Goal: Information Seeking & Learning: Learn about a topic

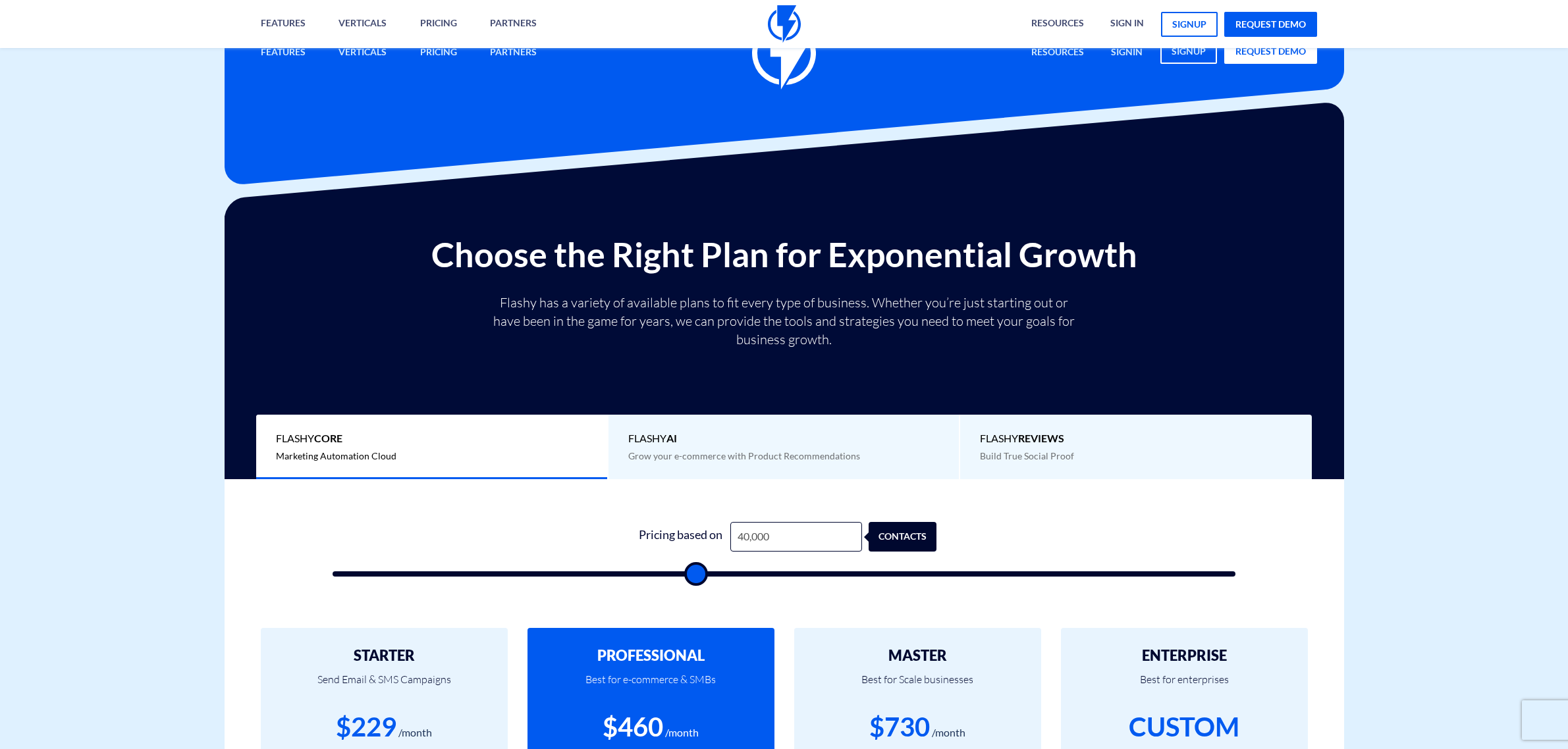
click at [708, 522] on div "Pricing based on 40,000 contacts" at bounding box center [784, 537] width 305 height 30
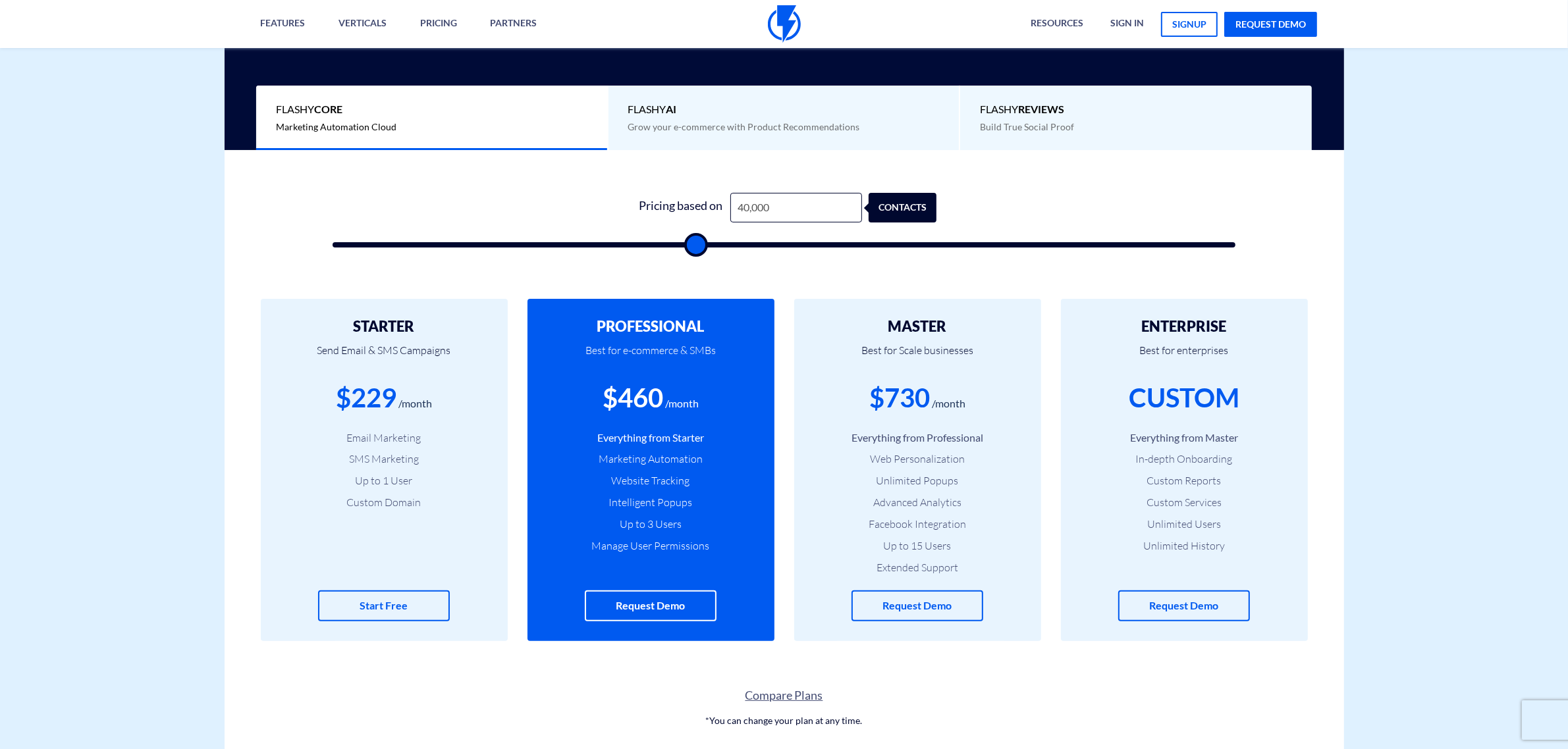
scroll to position [329, 0]
type input "7"
type input "500"
type input "70"
type input "500"
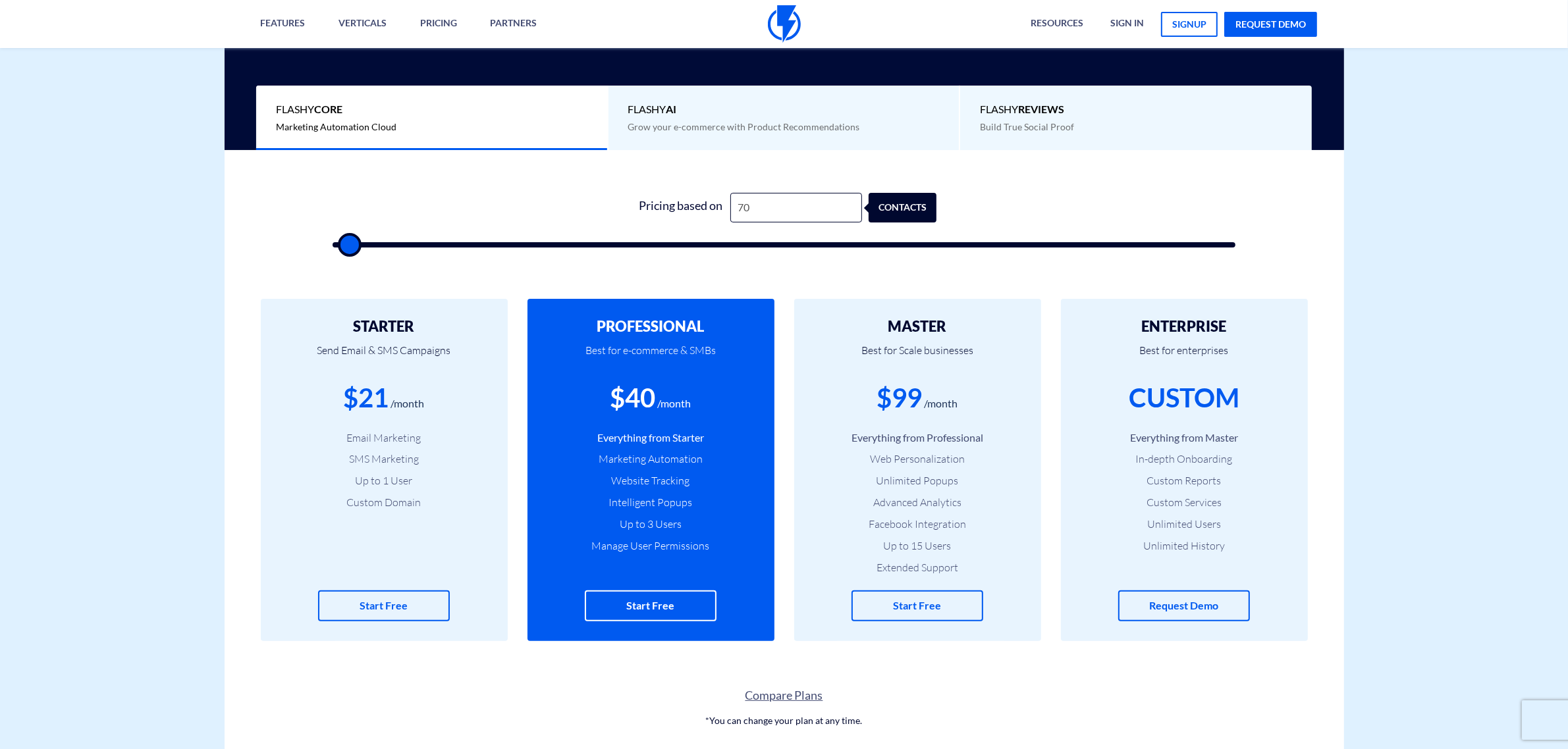
type input "700"
type input "500"
type input "7,000"
type input "7000"
click at [748, 208] on input "7,000" at bounding box center [796, 208] width 132 height 30
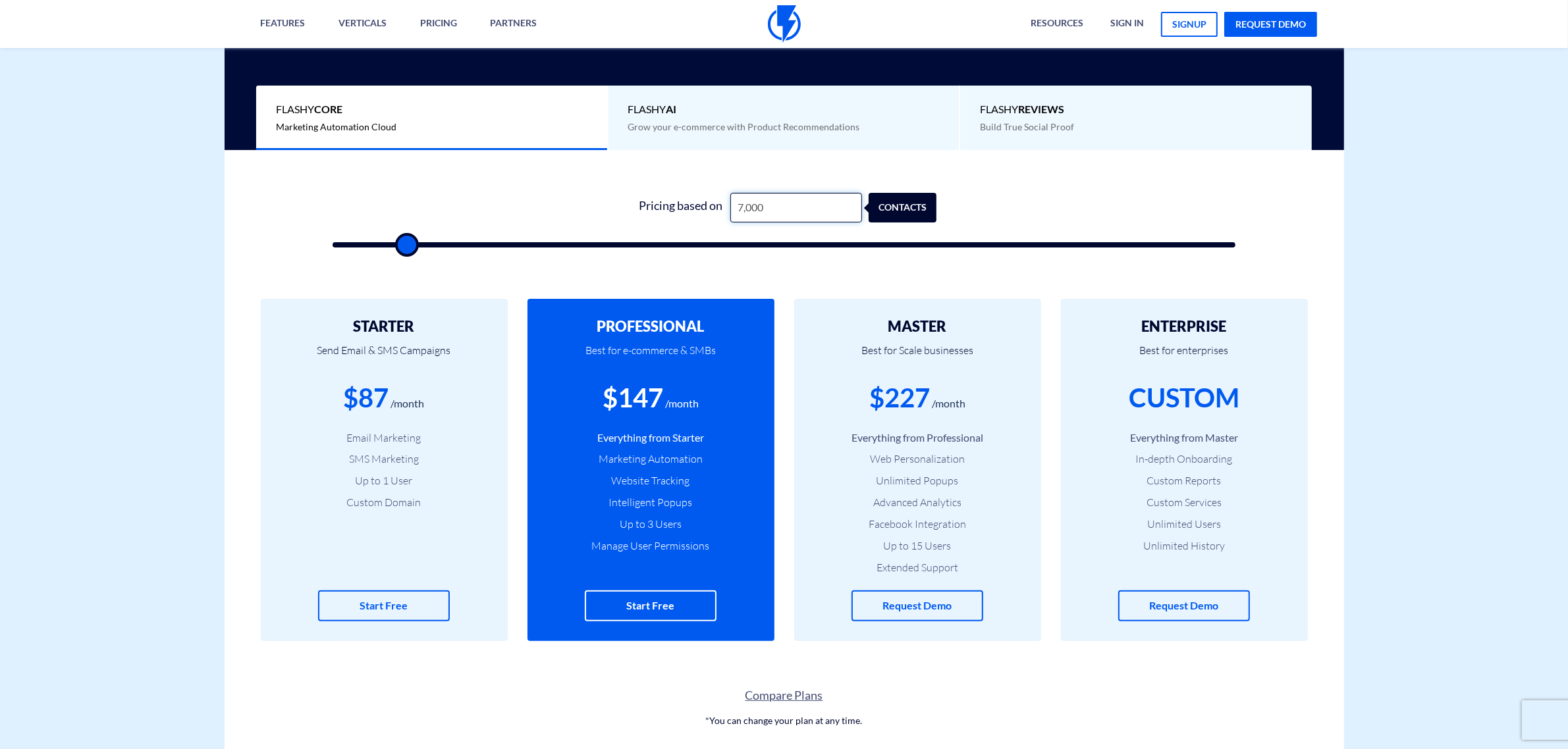
type input "7,300"
type input "7500"
click at [768, 211] on input "7,300" at bounding box center [796, 208] width 132 height 30
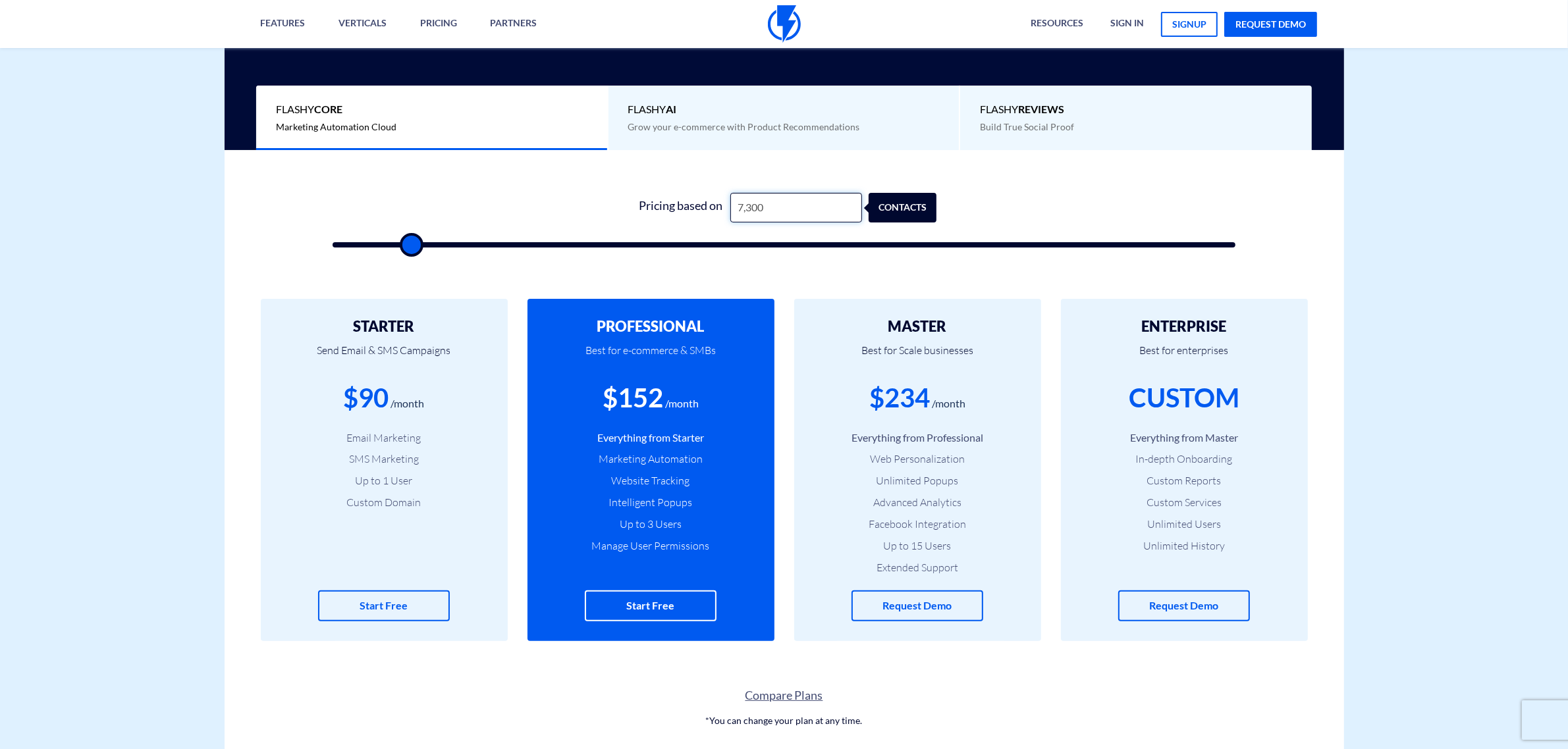
type input "4"
type input "500"
type input "45"
type input "500"
type input "450"
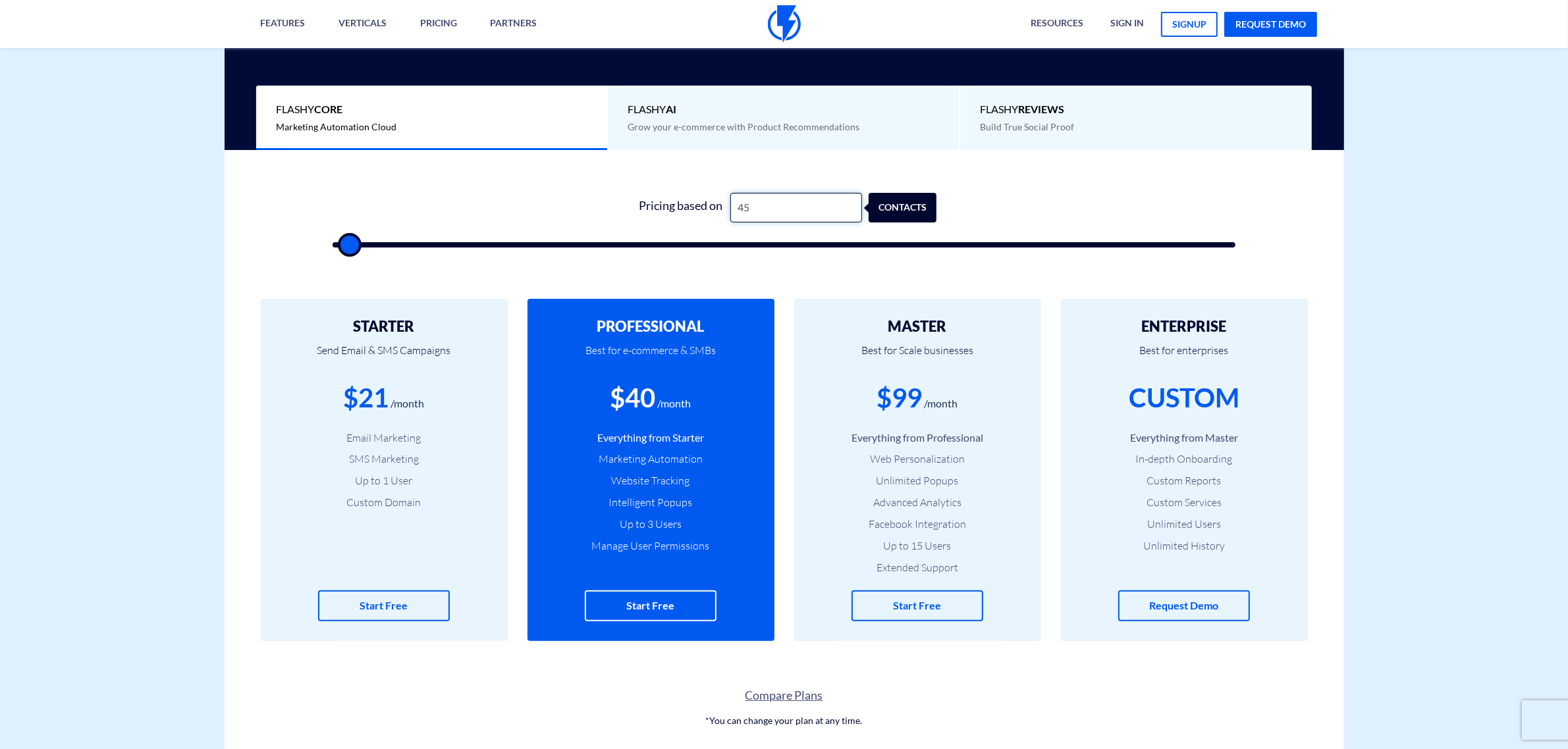
type input "500"
type input "4,500"
type input "4500"
type input "45,000"
type input "45000"
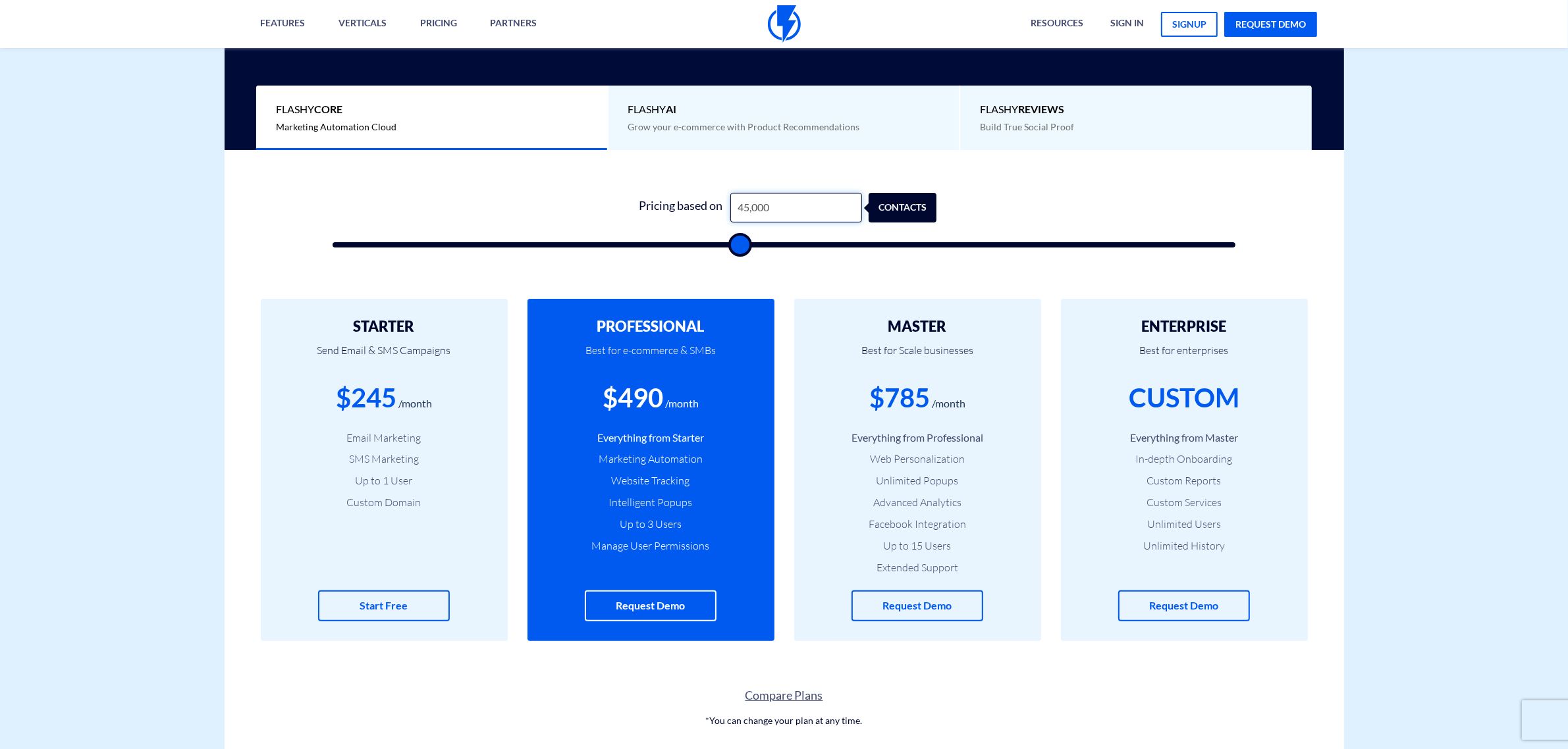
type input "4,500"
type input "4500"
click at [769, 214] on input "4,500" at bounding box center [796, 208] width 132 height 30
click at [769, 213] on input "4,500" at bounding box center [796, 208] width 132 height 30
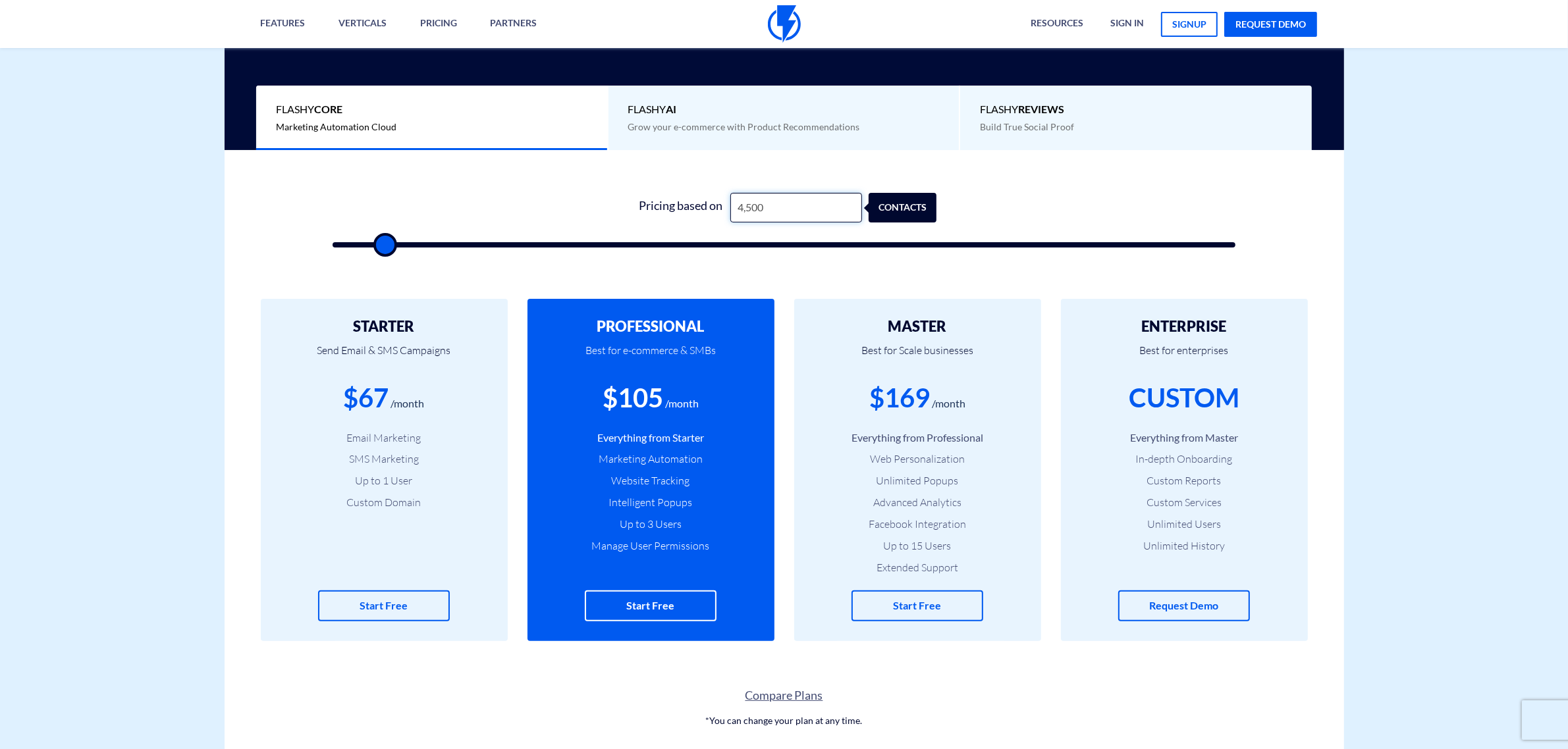
type input "3"
type input "500"
type input "30"
type input "500"
type input "300"
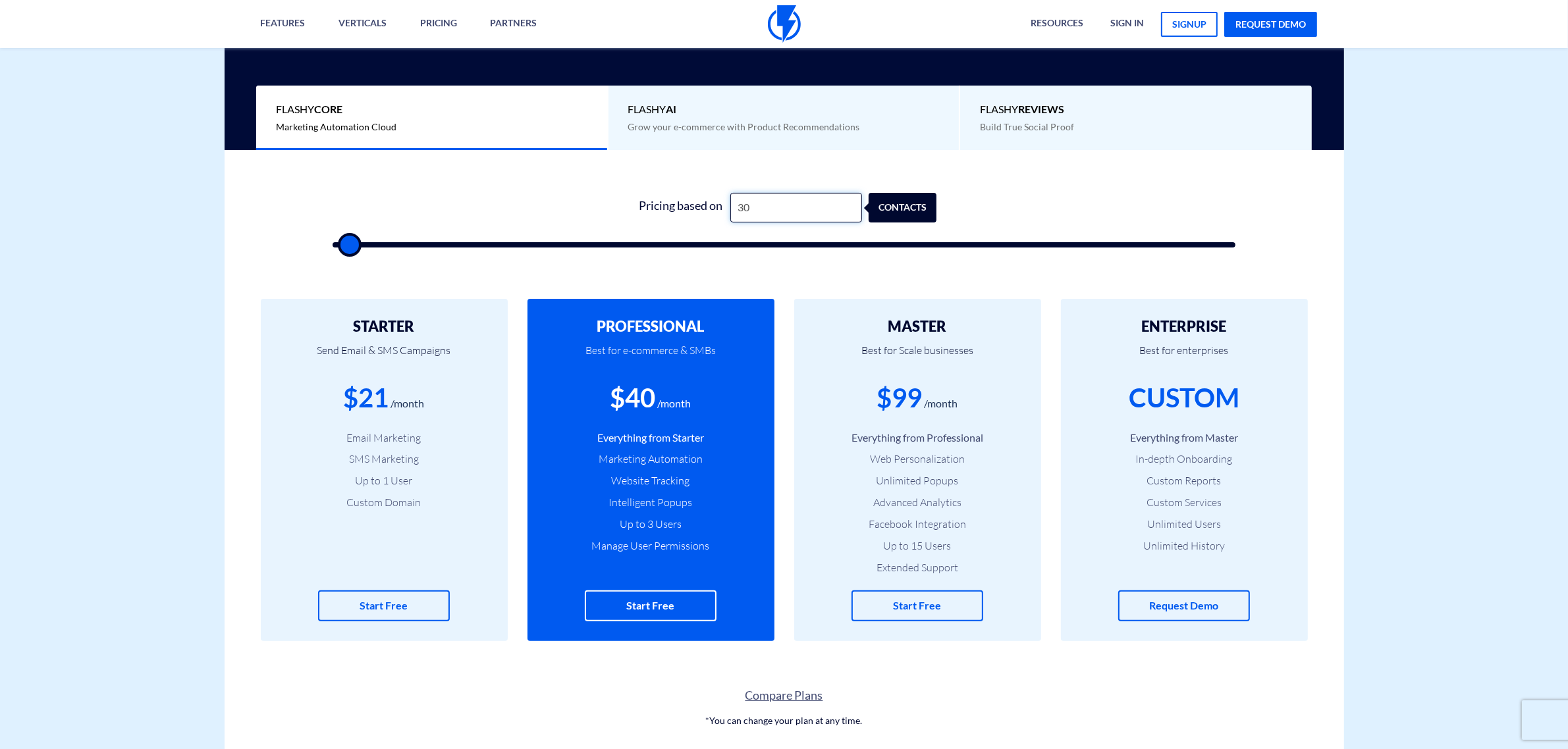
type input "500"
type input "300"
